Goal: Check status: Check status

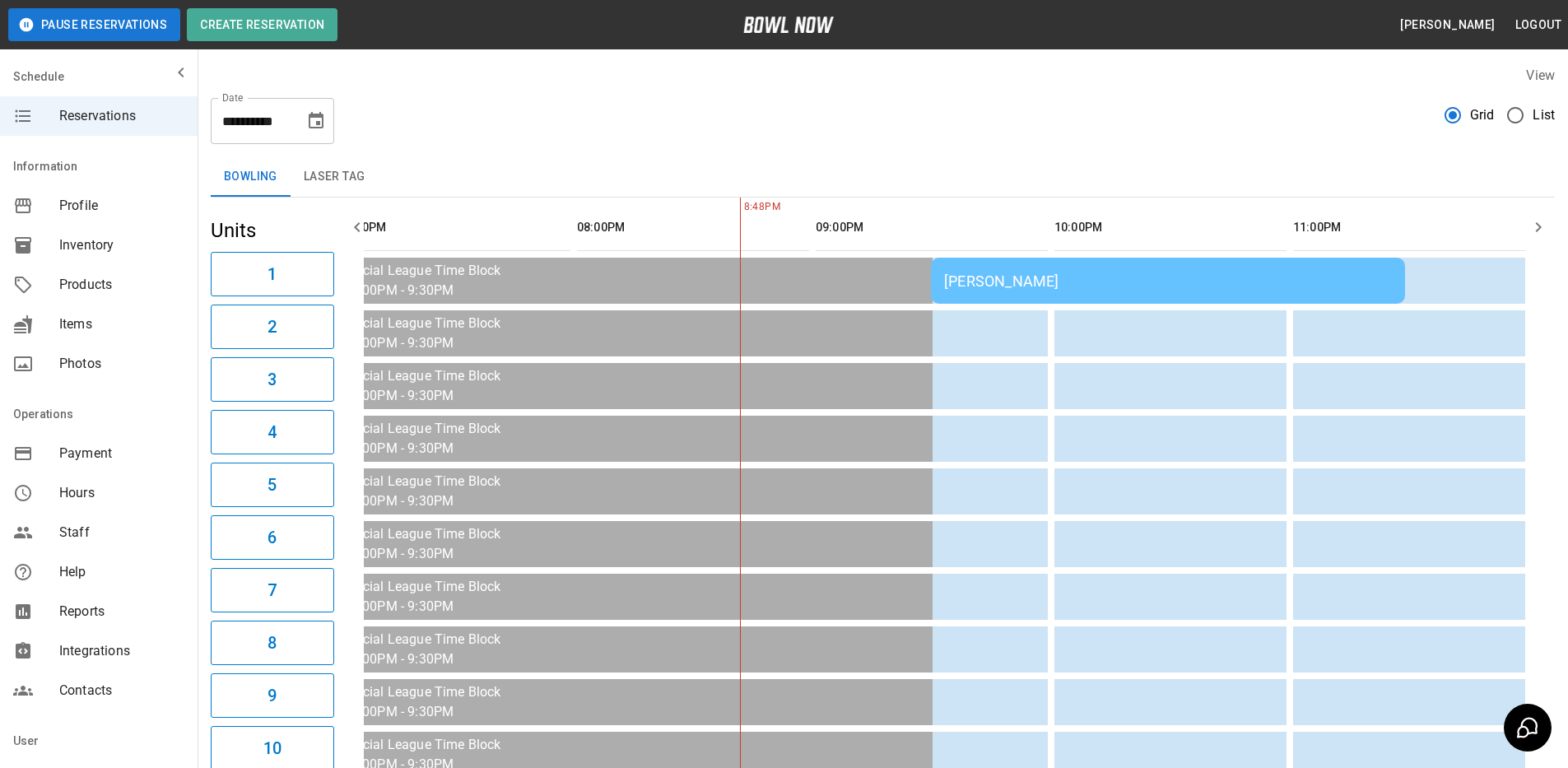
click at [1077, 286] on div "[PERSON_NAME]" at bounding box center [1168, 281] width 448 height 17
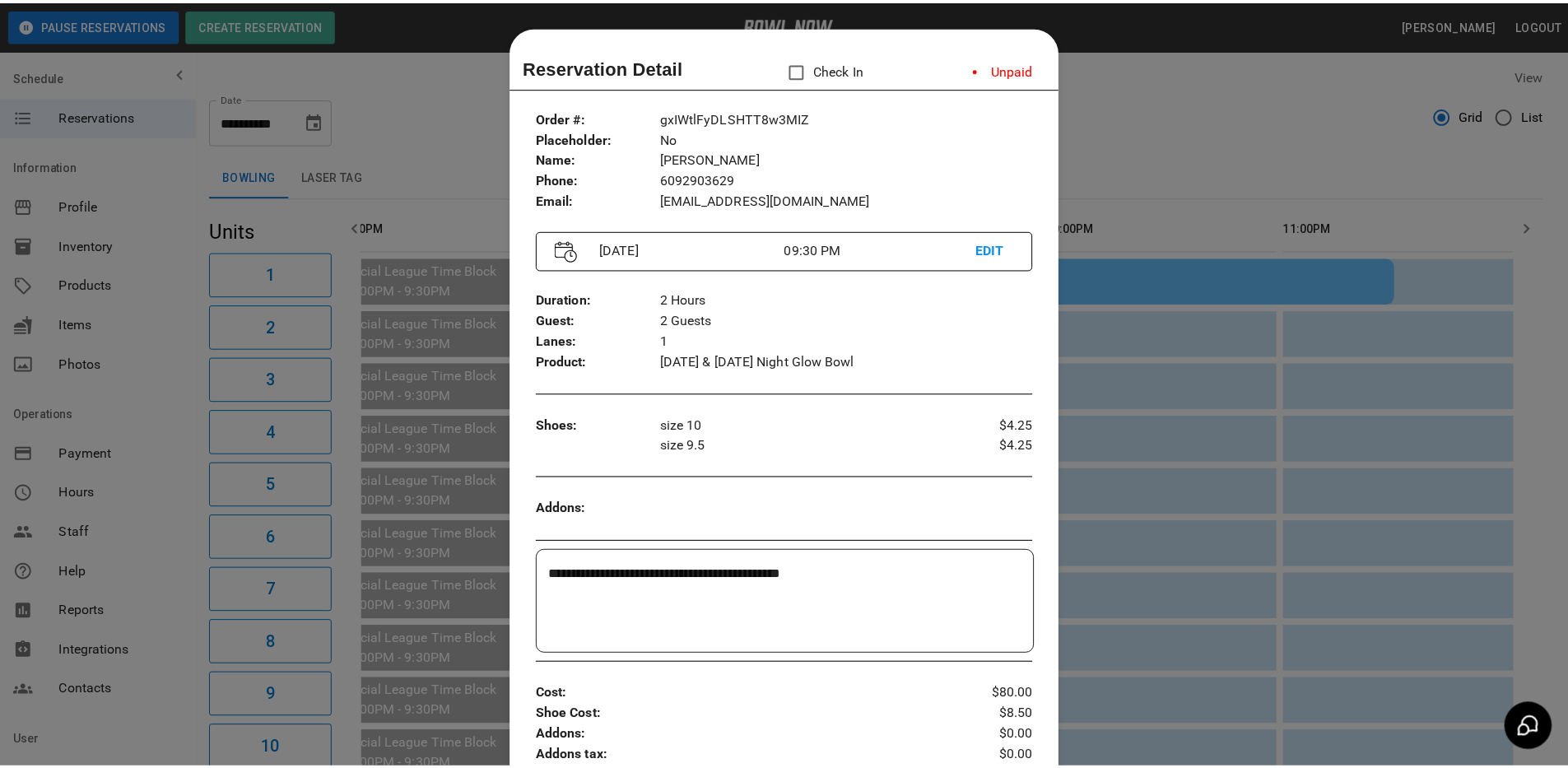
scroll to position [26, 0]
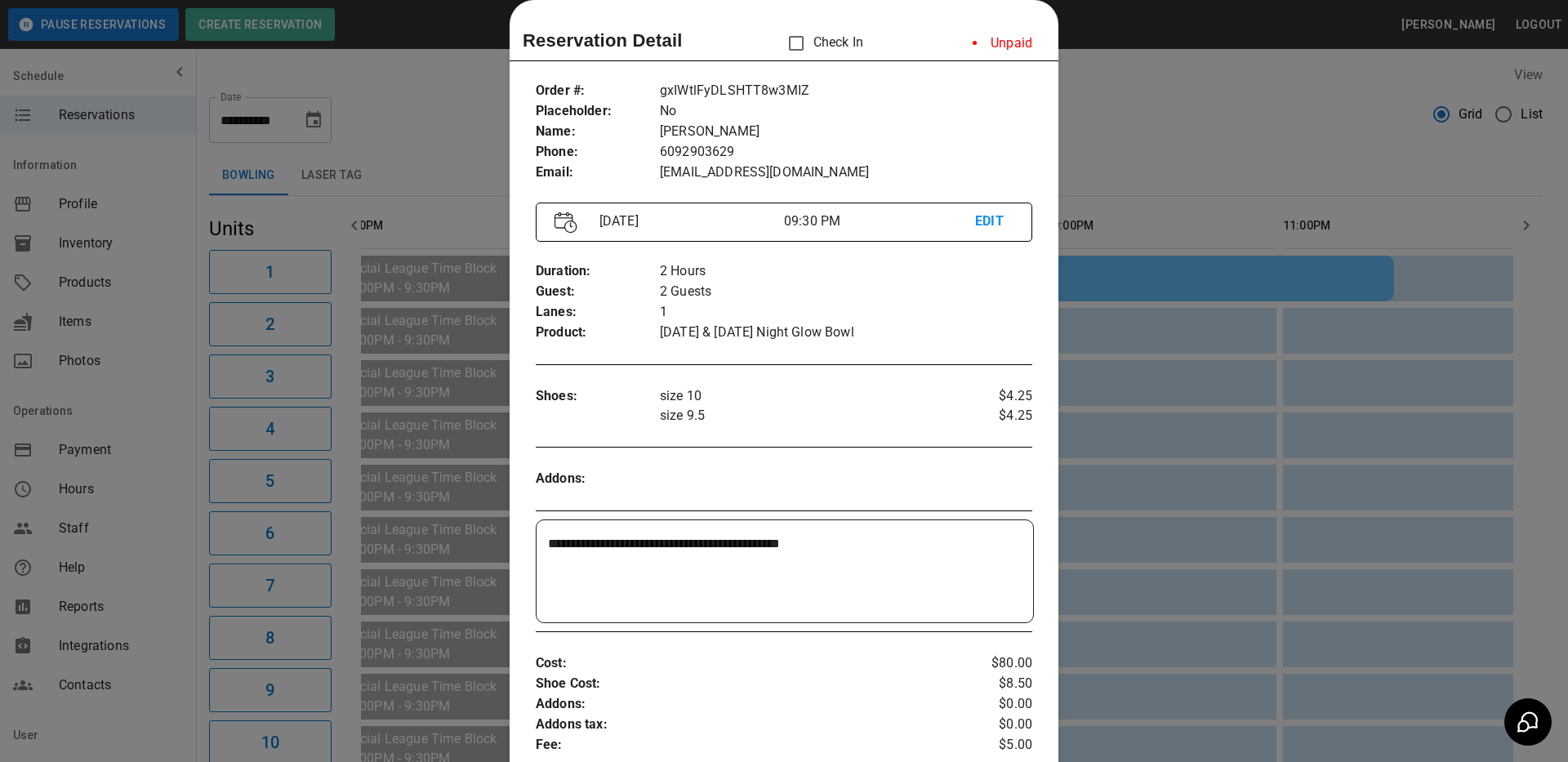
click at [1131, 141] on div at bounding box center [784, 381] width 1568 height 762
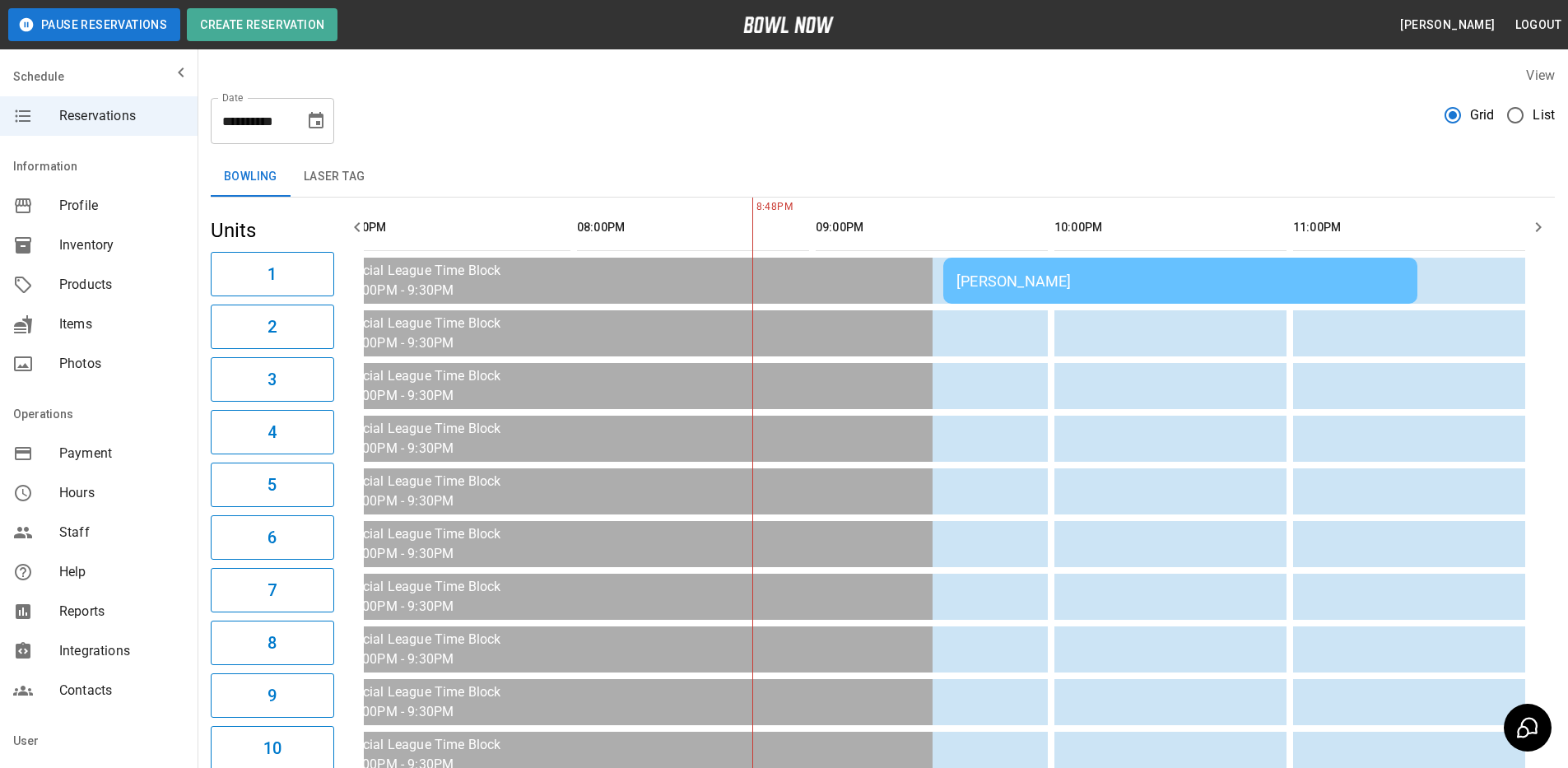
scroll to position [0, 2204]
click at [313, 121] on icon "Choose date, selected date is Sep 26, 2025" at bounding box center [316, 121] width 20 height 20
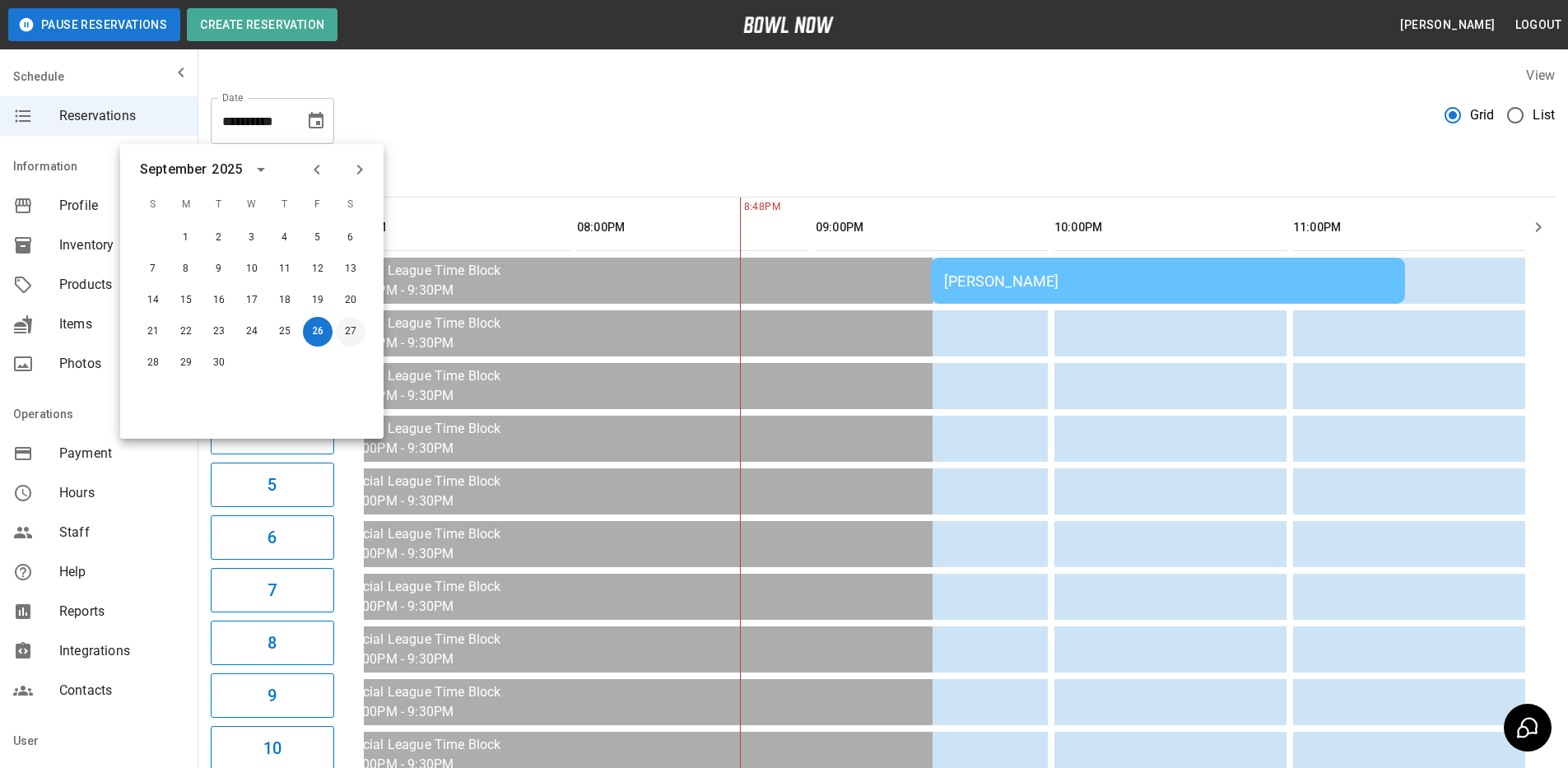
click at [352, 333] on button "27" at bounding box center [350, 331] width 30 height 30
click at [353, 333] on button "27" at bounding box center [350, 331] width 30 height 30
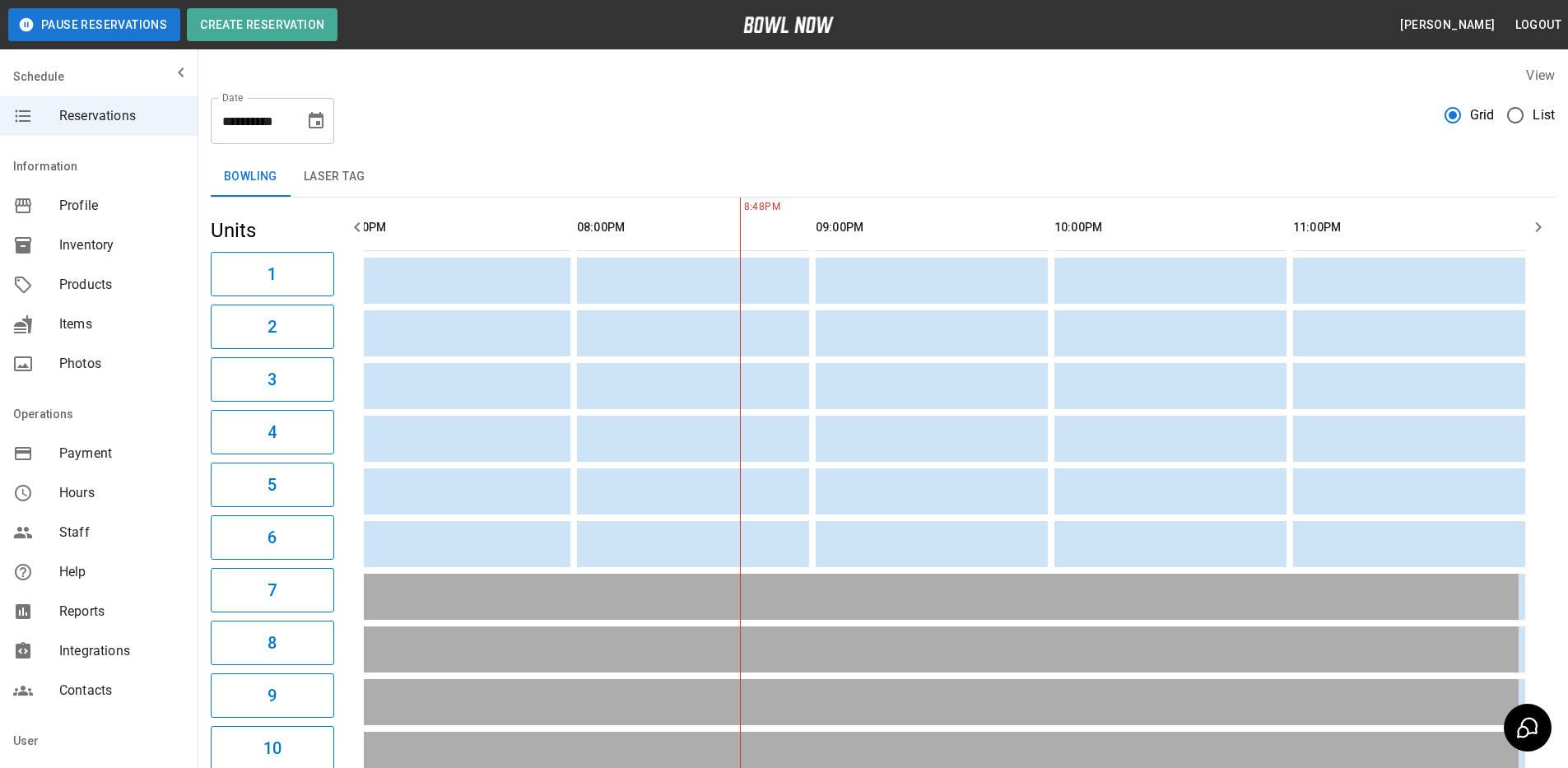
click at [316, 121] on icon "Choose date, selected date is Sep 27, 2025" at bounding box center [316, 121] width 20 height 20
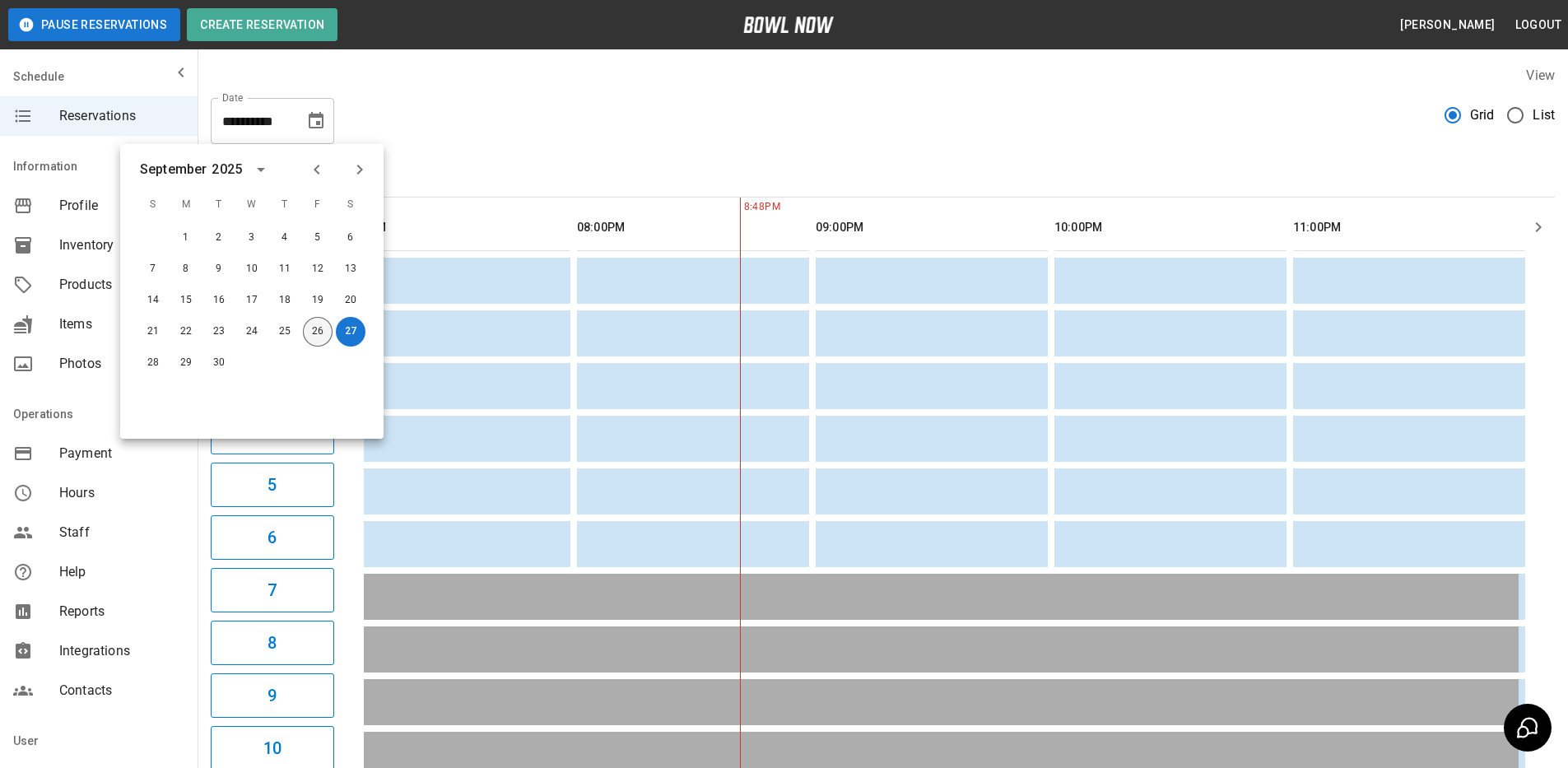
click at [324, 329] on button "26" at bounding box center [317, 331] width 30 height 30
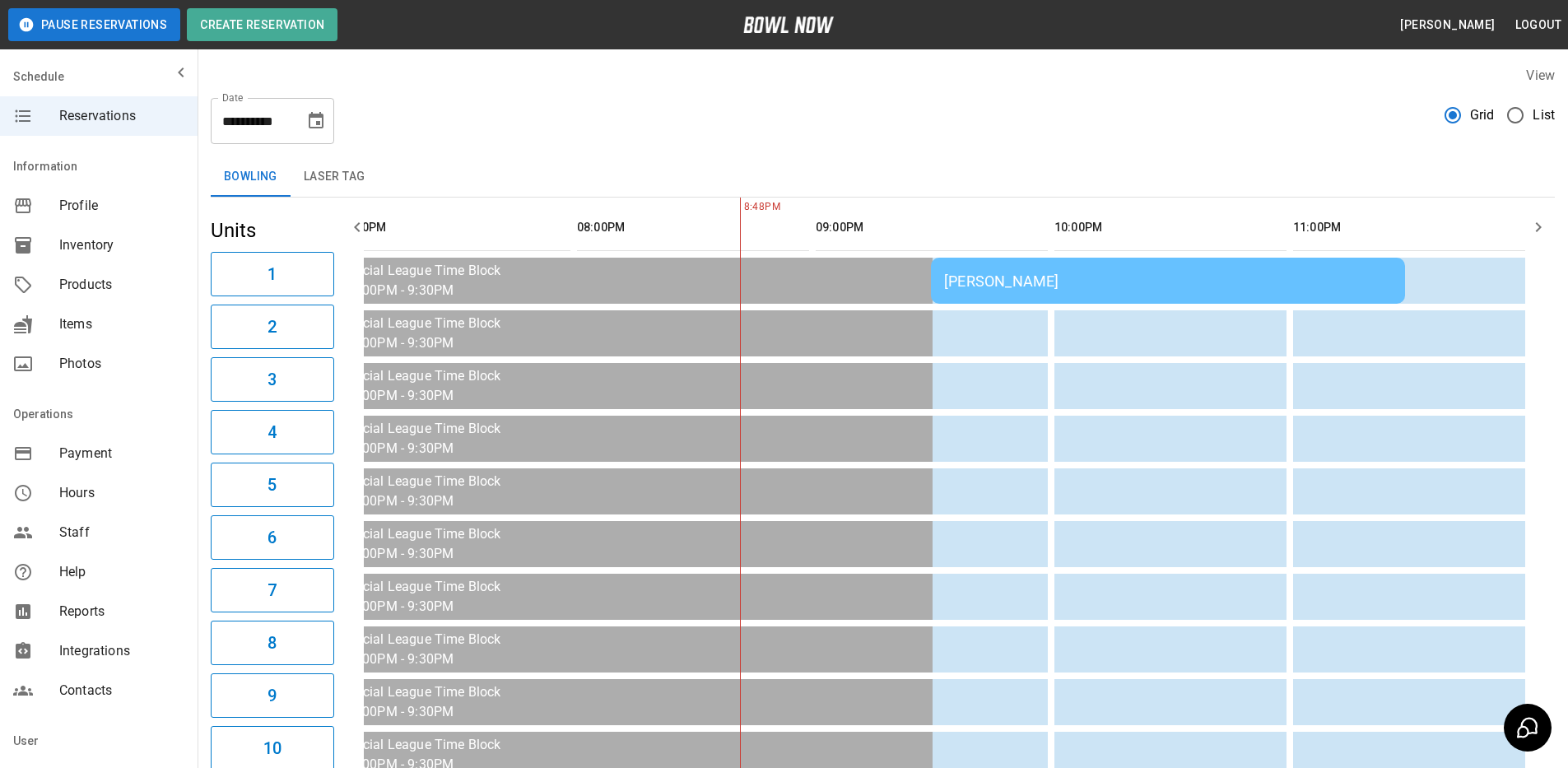
type input "**********"
click at [313, 258] on button "26" at bounding box center [301, 249] width 22 height 16
